Goal: Share content

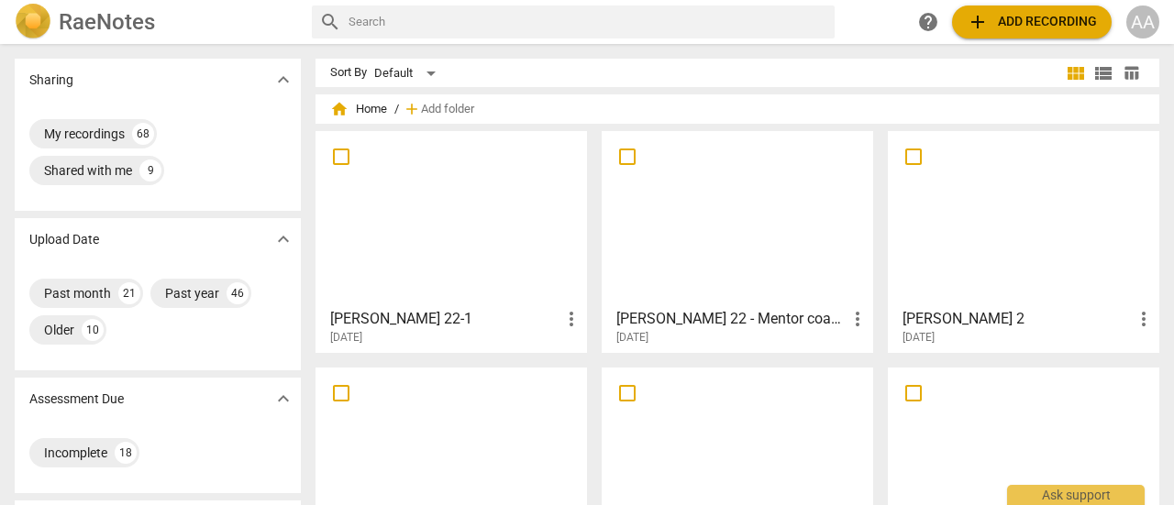
click at [749, 294] on div at bounding box center [737, 219] width 259 height 162
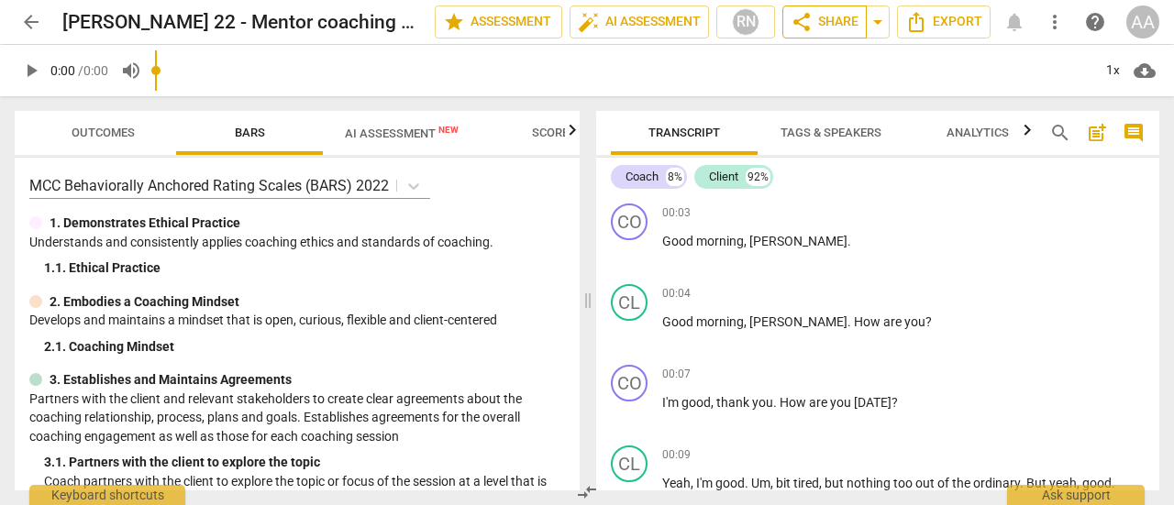
click at [826, 28] on span "share Share" at bounding box center [825, 22] width 68 height 22
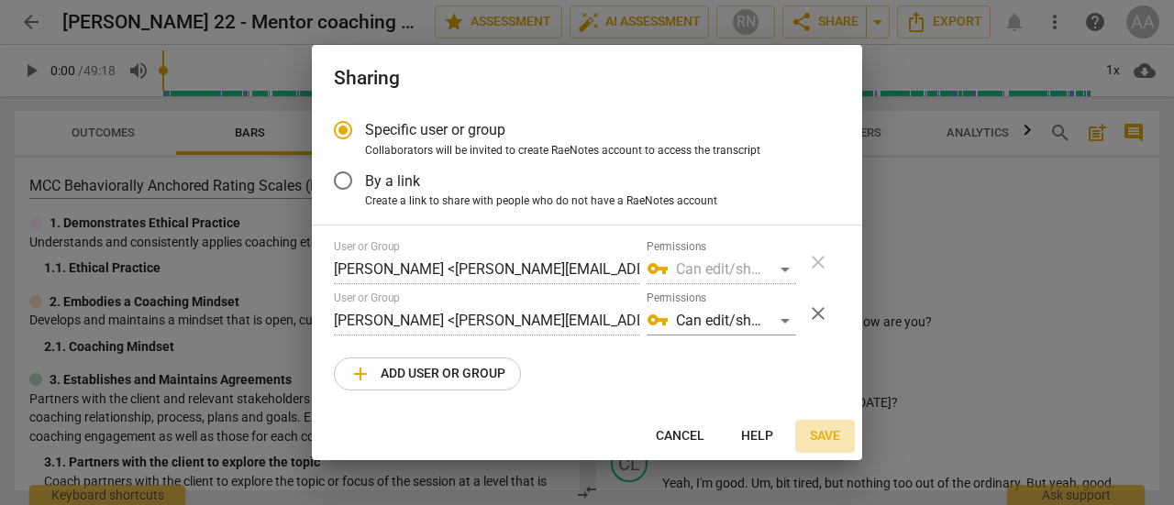
click at [825, 432] on span "Save" at bounding box center [825, 436] width 30 height 18
radio input "false"
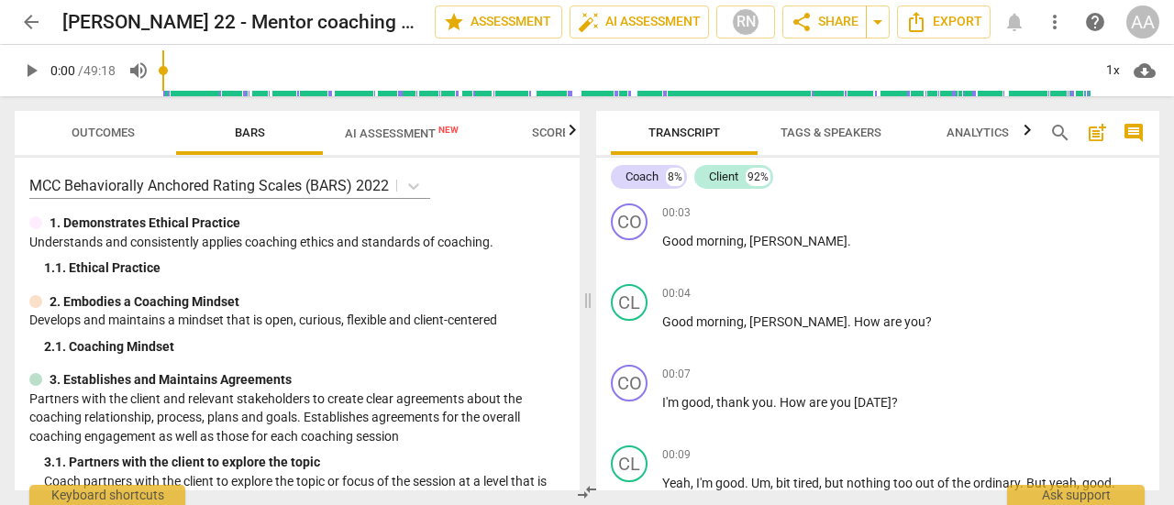
click at [375, 138] on span "AI Assessment New" at bounding box center [402, 134] width 114 height 14
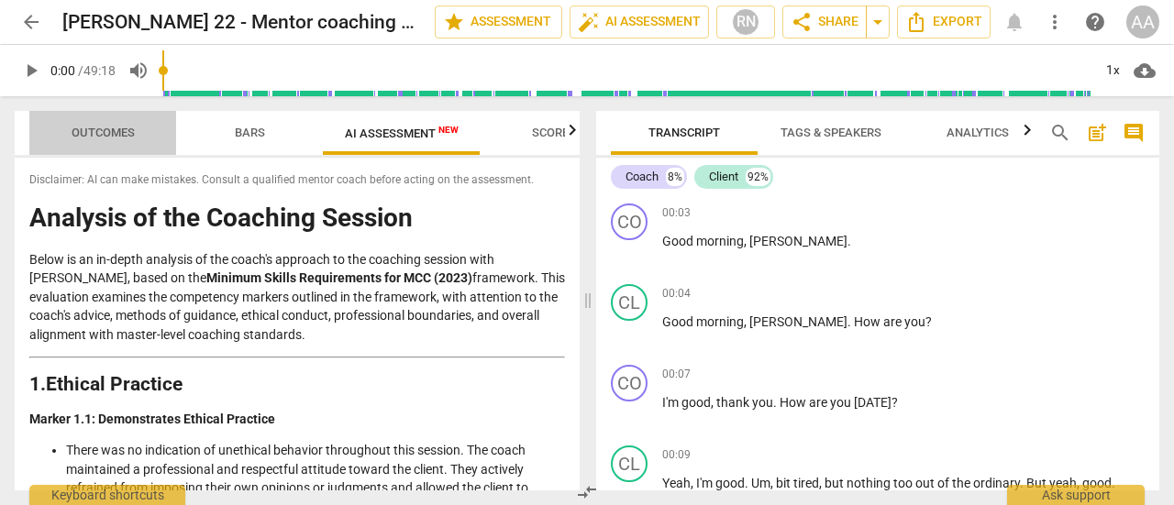
click at [118, 128] on span "Outcomes" at bounding box center [103, 133] width 63 height 14
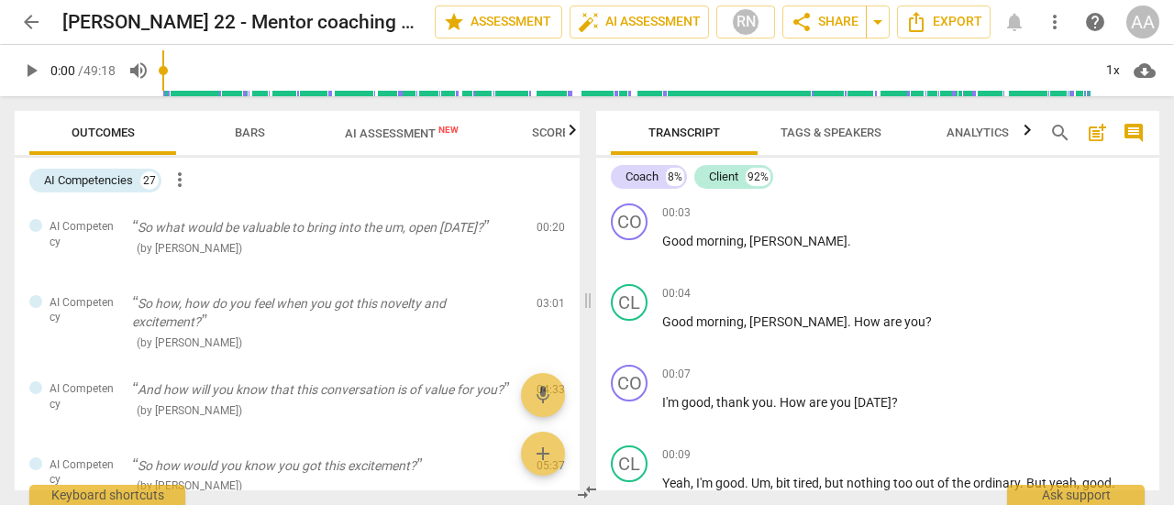
click at [545, 137] on span "Scores" at bounding box center [554, 133] width 44 height 14
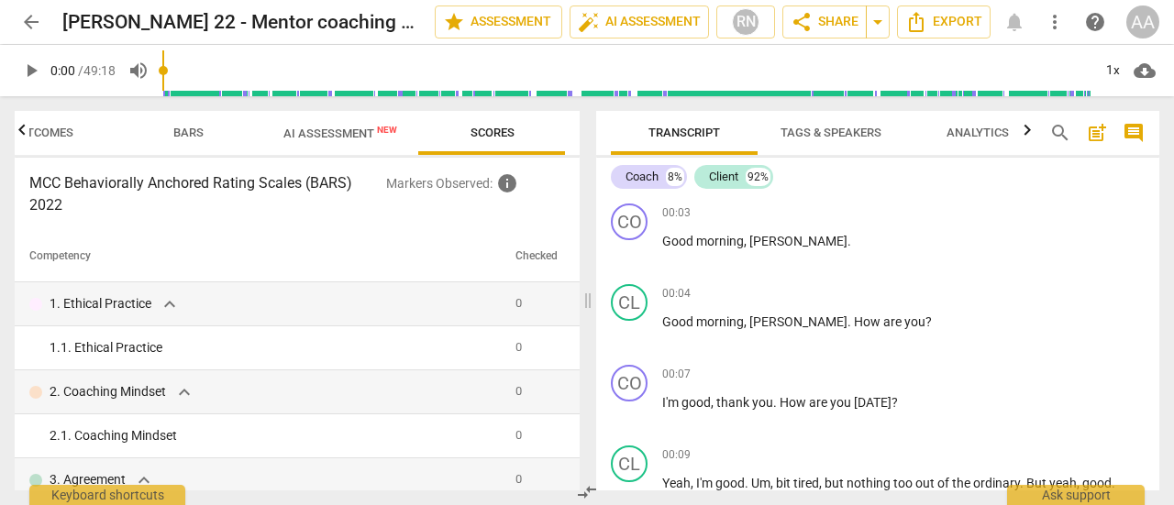
click at [64, 132] on span "Outcomes" at bounding box center [41, 133] width 63 height 14
